Goal: Download file/media

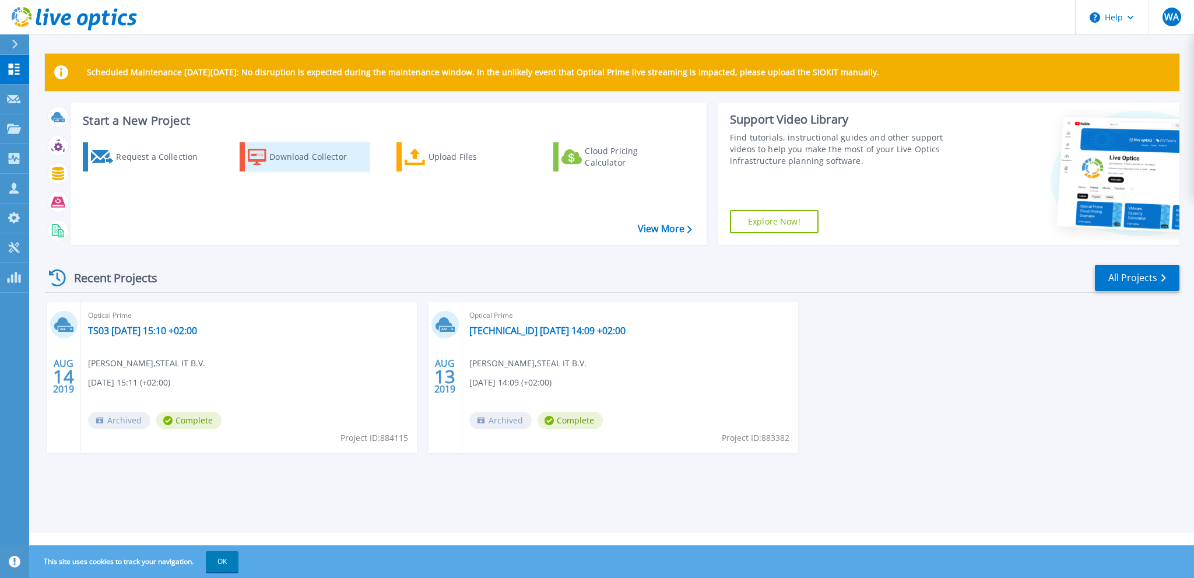
click at [293, 154] on div "Download Collector" at bounding box center [315, 156] width 93 height 23
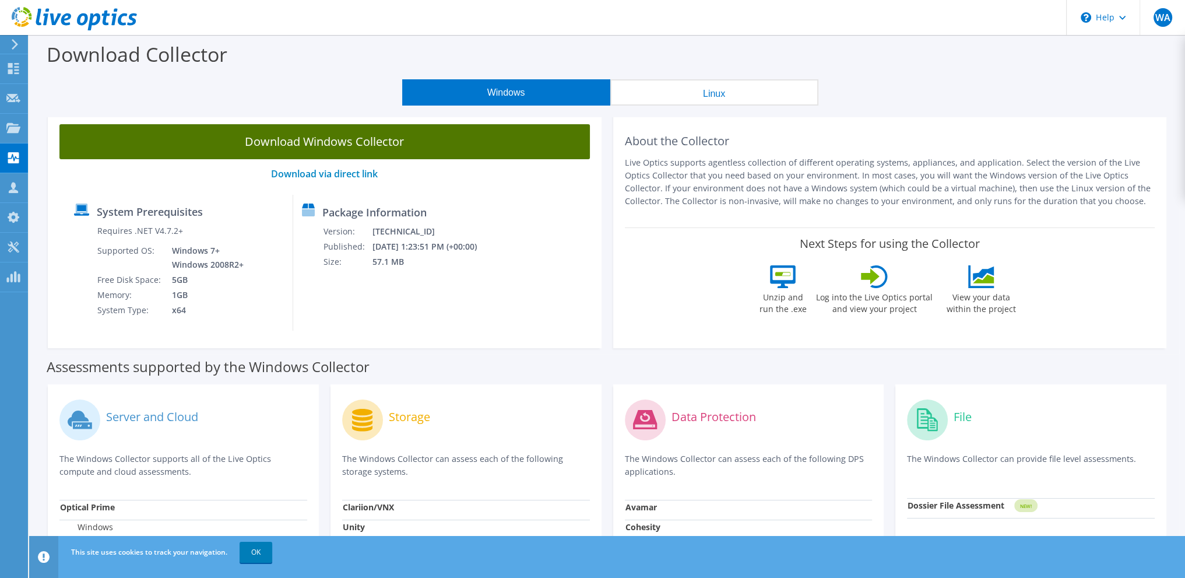
click at [353, 138] on link "Download Windows Collector" at bounding box center [324, 141] width 530 height 35
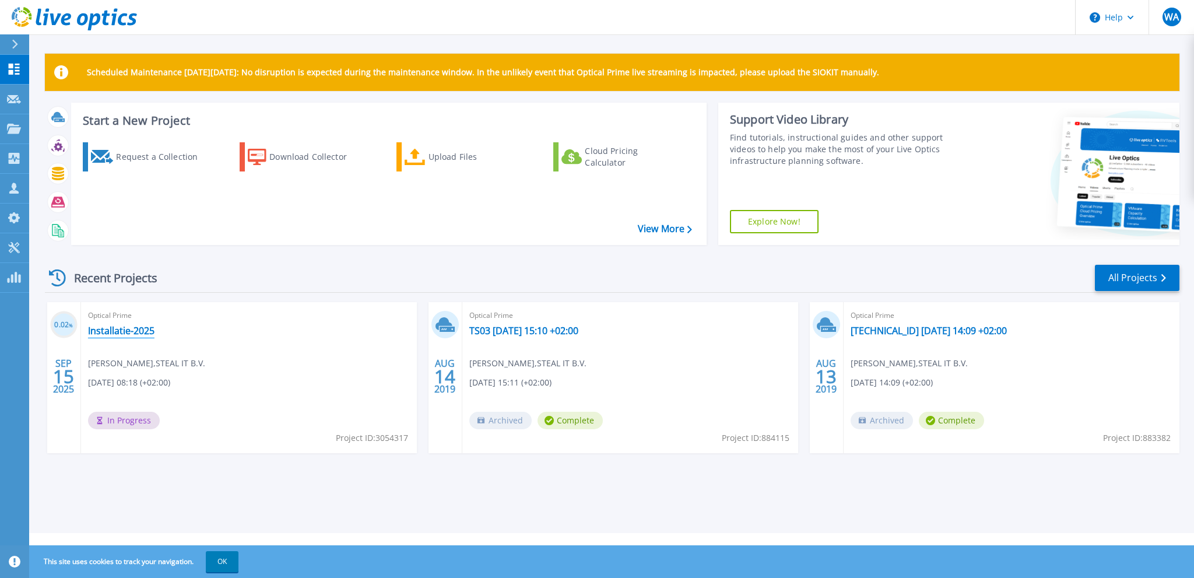
click at [138, 329] on link "Installatie-2025" at bounding box center [121, 331] width 66 height 12
